Goal: Communication & Community: Share content

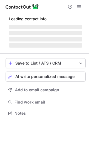
scroll to position [109, 89]
click at [74, 30] on div "Loading contact info ‌ ‌ ‌ ‌" at bounding box center [46, 31] width 80 height 36
click at [66, 75] on span "AI write personalized message" at bounding box center [44, 76] width 59 height 4
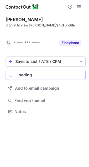
scroll to position [99, 89]
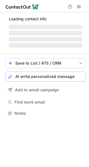
scroll to position [109, 89]
click at [57, 78] on span "AI write personalized message" at bounding box center [44, 76] width 59 height 4
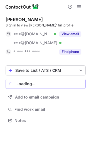
scroll to position [116, 89]
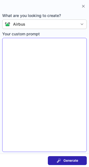
type textarea "**********"
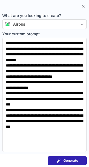
click at [75, 158] on span "Generate" at bounding box center [70, 160] width 15 height 4
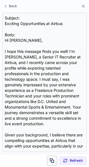
click at [52, 160] on span at bounding box center [52, 160] width 4 height 4
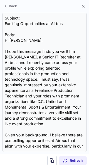
click at [52, 160] on span at bounding box center [52, 160] width 4 height 4
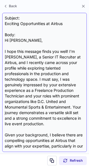
drag, startPoint x: 52, startPoint y: 160, endPoint x: 34, endPoint y: 34, distance: 128.2
click at [34, 34] on div "Back Subject: Exciting Opportunities at Airbus Body: Hi Thomas, I hope this mes…" at bounding box center [44, 83] width 89 height 167
click at [29, 23] on div "Subject: Exciting Opportunities at Airbus Body: Hi Thomas, I hope this message …" at bounding box center [44, 82] width 79 height 134
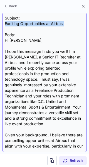
click at [29, 23] on div "Subject: Exciting Opportunities at Airbus Body: Hi Thomas, I hope this message …" at bounding box center [44, 82] width 79 height 134
copy div "Exciting Opportunities at Airbus"
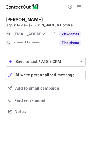
scroll to position [107, 89]
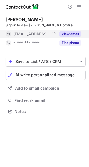
click at [72, 31] on button "View email" at bounding box center [70, 34] width 22 height 6
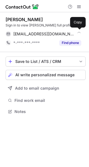
click at [72, 31] on div "william_leach@goodyear.com" at bounding box center [47, 33] width 68 height 5
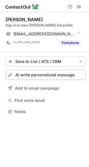
click at [70, 74] on span "AI write personalized message" at bounding box center [44, 74] width 59 height 4
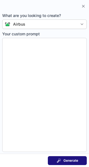
type textarea "**********"
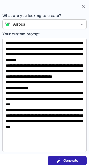
click at [67, 161] on span "Generate" at bounding box center [70, 160] width 15 height 4
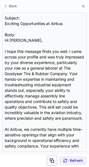
click at [52, 158] on span at bounding box center [52, 160] width 4 height 4
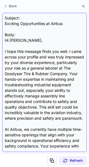
drag, startPoint x: 52, startPoint y: 158, endPoint x: 34, endPoint y: 41, distance: 118.8
click at [34, 41] on div "Back Subject: Exciting Opportunities at Airbus Body: Hi William, I hope this me…" at bounding box center [44, 83] width 89 height 167
click at [29, 23] on div "Subject: Exciting Opportunities at Airbus Body: Hi William, I hope this message…" at bounding box center [44, 82] width 79 height 134
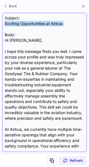
click at [29, 23] on div "Subject: Exciting Opportunities at Airbus Body: Hi William, I hope this message…" at bounding box center [44, 82] width 79 height 134
copy div "Exciting Opportunities at Airbus"
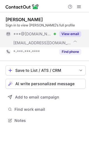
scroll to position [116, 89]
click at [71, 33] on button "View email" at bounding box center [70, 34] width 22 height 6
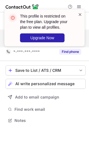
click at [81, 14] on span at bounding box center [80, 15] width 4 height 6
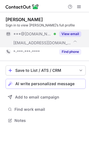
click at [64, 82] on span "AI write personalized message" at bounding box center [44, 83] width 59 height 4
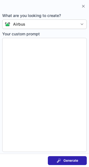
type textarea "**********"
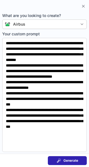
click at [71, 157] on button "Generate" at bounding box center [67, 160] width 39 height 9
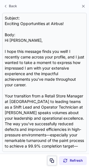
click at [52, 158] on span at bounding box center [52, 160] width 4 height 4
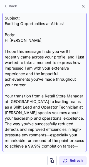
drag, startPoint x: 52, startPoint y: 158, endPoint x: 59, endPoint y: 80, distance: 78.3
click at [52, 158] on span at bounding box center [52, 160] width 4 height 4
drag, startPoint x: 59, startPoint y: 80, endPoint x: 37, endPoint y: 25, distance: 59.9
click at [37, 25] on div "Subject: Exciting Opportunities at Airbus! Body: Hi Patrick, I hope this messag…" at bounding box center [44, 82] width 79 height 134
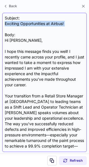
click at [37, 25] on div "Subject: Exciting Opportunities at Airbus! Body: Hi Patrick, I hope this messag…" at bounding box center [44, 82] width 79 height 134
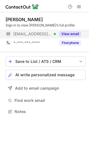
scroll to position [107, 89]
click at [74, 32] on button "View email" at bounding box center [70, 34] width 22 height 6
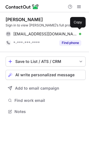
click at [74, 32] on div "jrmp@princemckean.com Verified" at bounding box center [47, 33] width 68 height 5
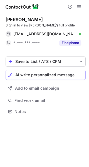
click at [78, 74] on div "AI write personalized message" at bounding box center [49, 74] width 68 height 4
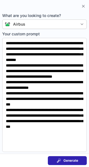
click at [77, 158] on span "Generate" at bounding box center [70, 160] width 15 height 4
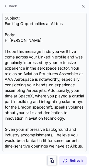
click at [53, 158] on span at bounding box center [52, 160] width 4 height 4
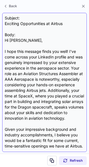
click at [34, 24] on div "Subject: Exciting Opportunities at Airbus Body: Hi John, I hope this message fi…" at bounding box center [44, 82] width 79 height 134
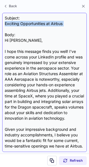
click at [34, 24] on div "Subject: Exciting Opportunities at Airbus Body: Hi John, I hope this message fi…" at bounding box center [44, 82] width 79 height 134
copy div "Exciting Opportunities at Airbus"
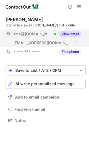
scroll to position [116, 89]
click at [68, 34] on button "View email" at bounding box center [70, 34] width 22 height 6
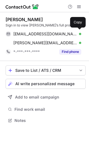
click at [68, 34] on div "[EMAIL_ADDRESS][DOMAIN_NAME] Verified" at bounding box center [47, 33] width 68 height 5
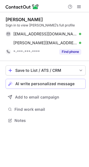
click at [74, 81] on div "AI write personalized message" at bounding box center [49, 83] width 68 height 4
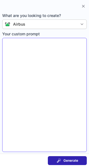
type textarea "**********"
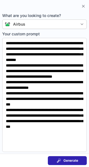
click at [74, 162] on span "Generate" at bounding box center [70, 160] width 15 height 4
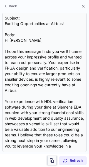
click at [54, 159] on span at bounding box center [52, 160] width 4 height 4
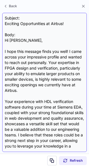
click at [38, 22] on div "Subject: Exciting Opportunities at Airbus! Body: Hi [PERSON_NAME], I hope this …" at bounding box center [44, 82] width 79 height 134
click at [38, 22] on div "Subject: Exciting Opportunities at Airbus! Body: Hi Joseph, I hope this message…" at bounding box center [44, 82] width 79 height 134
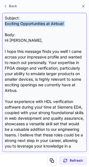
click at [38, 22] on div "Subject: Exciting Opportunities at Airbus! Body: Hi Joseph, I hope this message…" at bounding box center [44, 82] width 79 height 134
copy div "Exciting Opportunities at Airbus!"
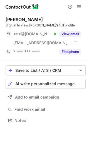
scroll to position [116, 89]
click at [73, 32] on button "View email" at bounding box center [70, 34] width 22 height 6
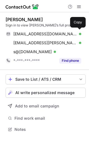
scroll to position [125, 89]
click at [73, 32] on div "edstegman@gmail.com Verified" at bounding box center [47, 33] width 68 height 5
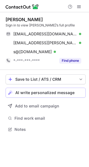
click at [69, 94] on span "AI write personalized message" at bounding box center [44, 92] width 59 height 4
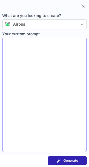
type textarea "**********"
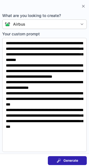
click at [70, 161] on span "Generate" at bounding box center [70, 160] width 15 height 4
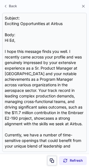
click at [53, 161] on span at bounding box center [52, 160] width 4 height 4
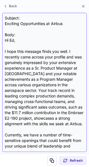
drag, startPoint x: 53, startPoint y: 161, endPoint x: 51, endPoint y: 140, distance: 20.9
click at [53, 161] on span at bounding box center [52, 160] width 4 height 4
click at [24, 25] on div "Subject: Exciting Opportunities at Airbus Body: Hi Ed, I hope this message find…" at bounding box center [44, 82] width 79 height 134
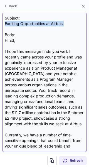
click at [24, 25] on div "Subject: Exciting Opportunities at Airbus Body: Hi Ed, I hope this message find…" at bounding box center [44, 82] width 79 height 134
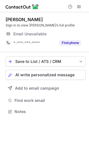
scroll to position [107, 89]
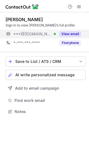
click at [74, 34] on button "View email" at bounding box center [70, 34] width 22 height 6
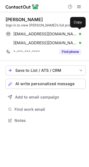
scroll to position [116, 89]
click at [74, 34] on div "[EMAIL_ADDRESS][DOMAIN_NAME] Verified" at bounding box center [47, 33] width 68 height 5
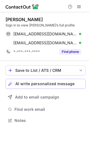
click at [70, 86] on button "AI write personalized message" at bounding box center [46, 84] width 80 height 10
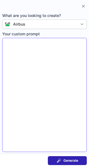
type textarea "**********"
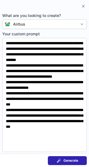
click at [79, 158] on button "Generate" at bounding box center [67, 160] width 39 height 9
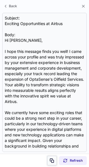
click at [51, 158] on span at bounding box center [52, 160] width 4 height 4
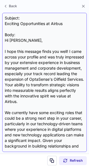
click at [35, 23] on div "Subject: Exciting Opportunities at Airbus Body: Hi [PERSON_NAME], I hope this m…" at bounding box center [44, 82] width 79 height 134
click at [35, 23] on div "Subject: Exciting Opportunities at Airbus Body: Hi Edward, I hope this message …" at bounding box center [44, 82] width 79 height 134
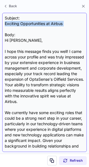
click at [35, 23] on div "Subject: Exciting Opportunities at Airbus Body: Hi Edward, I hope this message …" at bounding box center [44, 82] width 79 height 134
copy div "Exciting Opportunities at Airbus"
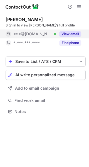
scroll to position [107, 89]
click at [72, 34] on button "View email" at bounding box center [70, 34] width 22 height 6
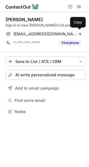
click at [72, 34] on div "cristinamoceri@gmail.com Verified" at bounding box center [47, 33] width 68 height 5
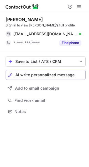
click at [64, 76] on span "AI write personalized message" at bounding box center [44, 74] width 59 height 4
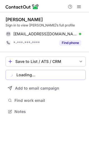
click at [70, 77] on button "Loading..." at bounding box center [46, 75] width 80 height 10
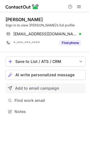
scroll to position [107, 89]
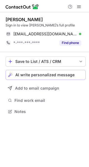
click at [65, 72] on button "AI write personalized message" at bounding box center [46, 75] width 80 height 10
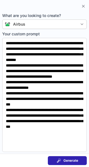
click at [71, 157] on button "Generate" at bounding box center [67, 160] width 39 height 9
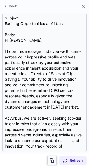
click at [49, 160] on button at bounding box center [51, 159] width 9 height 9
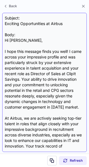
click at [34, 23] on div "Subject: Exciting Opportunities at Airbus Body: Hi [PERSON_NAME], I hope this m…" at bounding box center [44, 82] width 79 height 134
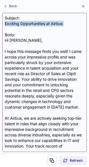
click at [34, 23] on div "Subject: Exciting Opportunities at Airbus Body: Hi [PERSON_NAME], I hope this m…" at bounding box center [44, 82] width 79 height 134
copy div "Exciting Opportunities at Airbus"
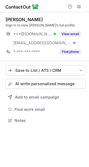
scroll to position [116, 89]
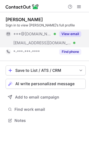
click at [73, 34] on button "View email" at bounding box center [70, 34] width 22 height 6
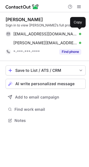
click at [73, 34] on div "emcarterr99@gmail.com Verified" at bounding box center [47, 33] width 68 height 5
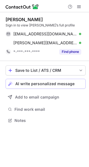
click at [77, 82] on div "AI write personalized message" at bounding box center [49, 83] width 68 height 4
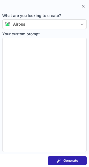
type textarea "**********"
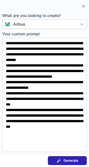
click at [74, 161] on span "Generate" at bounding box center [70, 160] width 15 height 4
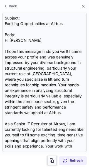
click at [52, 160] on span at bounding box center [52, 160] width 4 height 4
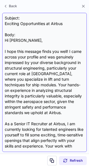
click at [31, 23] on div "Subject: Exciting Opportunities at Airbus Body: Hi Emma, I hope this message fi…" at bounding box center [44, 82] width 79 height 134
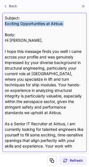
click at [31, 23] on div "Subject: Exciting Opportunities at Airbus Body: Hi Emma, I hope this message fi…" at bounding box center [44, 82] width 79 height 134
copy div "Exciting Opportunities at Airbus"
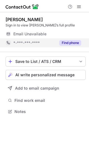
scroll to position [107, 89]
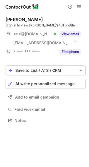
scroll to position [116, 89]
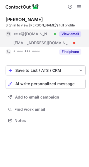
click at [73, 31] on button "View email" at bounding box center [70, 34] width 22 height 6
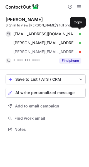
scroll to position [125, 89]
click at [73, 31] on div "halejj@gmail.com Verified" at bounding box center [47, 33] width 68 height 5
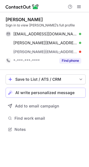
click at [65, 91] on span "AI write personalized message" at bounding box center [44, 92] width 59 height 4
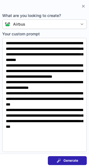
click at [71, 165] on section "Generate" at bounding box center [44, 159] width 89 height 13
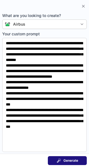
scroll to position [116, 89]
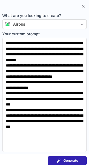
click at [70, 163] on button "Generate" at bounding box center [67, 160] width 39 height 9
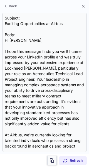
click at [53, 159] on span at bounding box center [52, 160] width 4 height 4
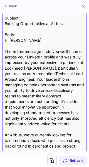
drag, startPoint x: 53, startPoint y: 159, endPoint x: 46, endPoint y: 47, distance: 112.1
click at [53, 159] on span at bounding box center [52, 160] width 4 height 4
click at [37, 26] on div "Subject: Exciting Opportunities at Airbus Body: Hi Joshua, I hope this message …" at bounding box center [44, 82] width 79 height 134
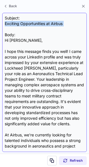
click at [37, 26] on div "Subject: Exciting Opportunities at Airbus Body: Hi Joshua, I hope this message …" at bounding box center [44, 82] width 79 height 134
copy div "Exciting Opportunities at Airbus"
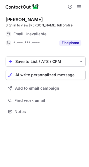
scroll to position [107, 89]
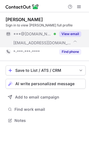
scroll to position [116, 89]
click at [79, 32] on button "View email" at bounding box center [70, 34] width 22 height 6
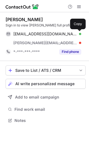
click at [79, 32] on span at bounding box center [78, 34] width 4 height 4
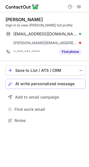
click at [76, 83] on div "AI write personalized message" at bounding box center [49, 83] width 68 height 4
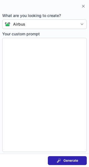
type textarea "**********"
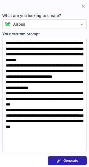
click at [76, 161] on span "Generate" at bounding box center [70, 160] width 15 height 4
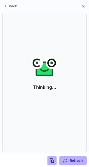
scroll to position [107, 89]
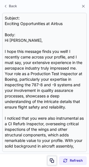
click at [51, 161] on span at bounding box center [52, 160] width 4 height 4
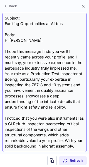
drag, startPoint x: 51, startPoint y: 161, endPoint x: 32, endPoint y: 23, distance: 139.4
click at [32, 23] on div "Subject: Exciting Opportunities at Airbus Body: Hi Terry, I hope this message f…" at bounding box center [44, 82] width 79 height 134
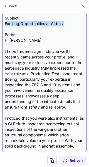
click at [32, 23] on div "Subject: Exciting Opportunities at Airbus Body: Hi Terry, I hope this message f…" at bounding box center [44, 82] width 79 height 134
copy div "Exciting Opportunities at Airbus"
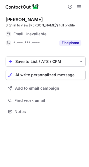
scroll to position [107, 89]
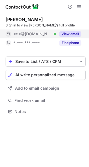
scroll to position [107, 89]
click at [73, 33] on button "View email" at bounding box center [70, 34] width 22 height 6
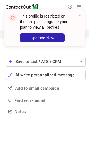
click at [81, 12] on span at bounding box center [80, 15] width 4 height 6
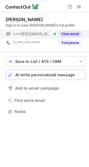
click at [57, 76] on span "AI write personalized message" at bounding box center [44, 74] width 59 height 4
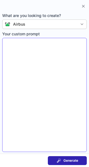
type textarea "**********"
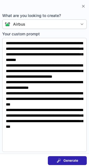
click at [68, 157] on button "Generate" at bounding box center [67, 160] width 39 height 9
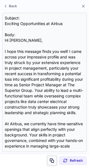
click at [52, 156] on button at bounding box center [51, 159] width 9 height 9
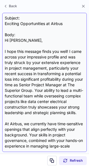
click at [44, 31] on div "Subject: Exciting Opportunities at Airbus Body: Hi Joel, I hope this message fi…" at bounding box center [44, 82] width 79 height 134
click at [41, 29] on div "Subject: Exciting Opportunities at Airbus Body: Hi Joel, I hope this message fi…" at bounding box center [44, 82] width 79 height 134
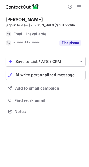
scroll to position [107, 89]
click at [78, 75] on div "AI write personalized message" at bounding box center [49, 74] width 68 height 4
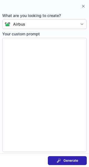
type textarea "**********"
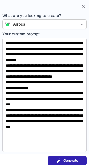
click at [68, 158] on span "Generate" at bounding box center [70, 160] width 15 height 4
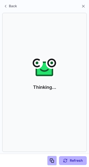
scroll to position [99, 89]
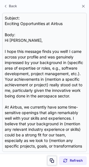
click at [51, 158] on span at bounding box center [52, 160] width 4 height 4
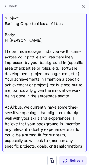
click at [43, 25] on div "Subject: Exciting Opportunities at Airbus Body: Hi Nathaniel, I hope this messa…" at bounding box center [44, 82] width 79 height 134
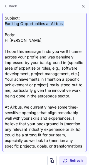
click at [43, 25] on div "Subject: Exciting Opportunities at Airbus Body: Hi Nathaniel, I hope this messa…" at bounding box center [44, 82] width 79 height 134
copy div "Exciting Opportunities at Airbus"
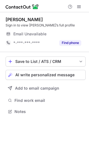
scroll to position [107, 89]
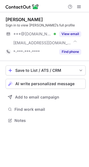
scroll to position [116, 89]
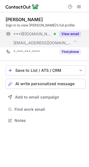
click at [75, 31] on button "View email" at bounding box center [70, 34] width 22 height 6
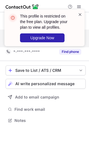
click at [78, 17] on span at bounding box center [80, 15] width 4 height 6
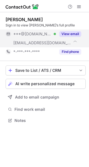
click at [78, 33] on button "View email" at bounding box center [70, 34] width 22 height 6
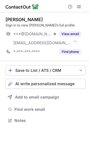
scroll to position [116, 89]
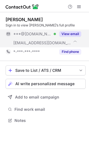
click at [75, 32] on button "View email" at bounding box center [70, 34] width 22 height 6
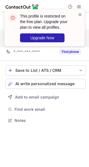
click at [80, 14] on span at bounding box center [80, 15] width 4 height 6
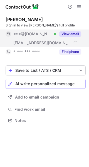
click at [72, 84] on span "AI write personalized message" at bounding box center [44, 83] width 59 height 4
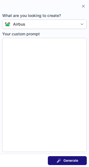
type textarea "**********"
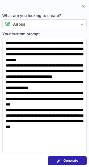
click at [76, 160] on span "Generate" at bounding box center [70, 160] width 15 height 4
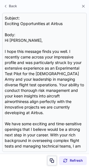
click at [50, 157] on button at bounding box center [51, 159] width 9 height 9
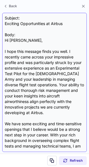
click at [34, 28] on div "Subject: Exciting Opportunities at Airbus Body: Hi Christopher, I hope this mes…" at bounding box center [44, 82] width 79 height 134
click at [33, 26] on div "Subject: Exciting Opportunities at Airbus Body: Hi Christopher, I hope this mes…" at bounding box center [44, 82] width 79 height 134
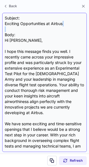
click at [33, 26] on div "Subject: Exciting Opportunities at Airbus Body: Hi Christopher, I hope this mes…" at bounding box center [44, 82] width 79 height 134
click at [32, 24] on div "Subject: Exciting Opportunities at Airbus Body: Hi Christopher, I hope this mes…" at bounding box center [44, 82] width 79 height 134
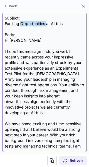
click at [32, 24] on div "Subject: Exciting Opportunities at Airbus Body: Hi Christopher, I hope this mes…" at bounding box center [44, 82] width 79 height 134
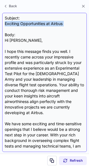
click at [32, 24] on div "Subject: Exciting Opportunities at Airbus Body: Hi Christopher, I hope this mes…" at bounding box center [44, 82] width 79 height 134
copy div "Exciting Opportunities at Airbus"
